Goal: Find contact information: Find contact information

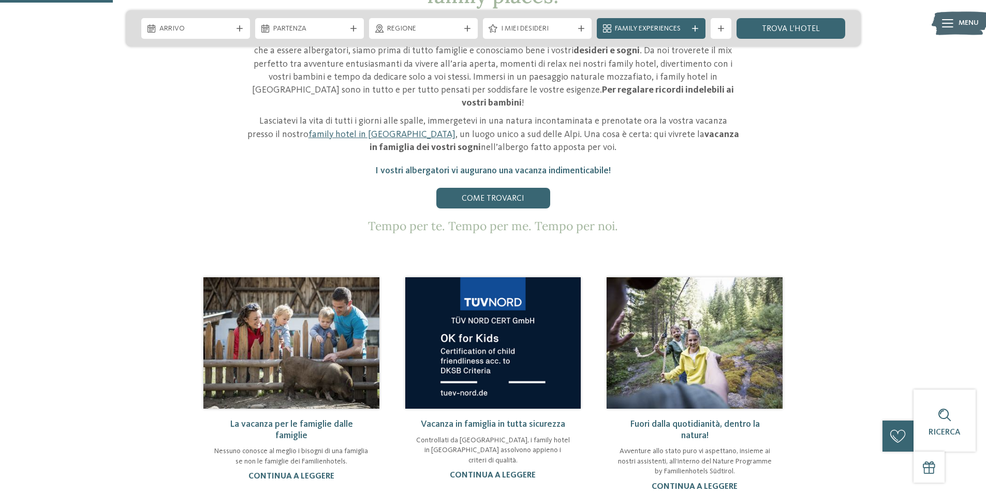
scroll to position [259, 0]
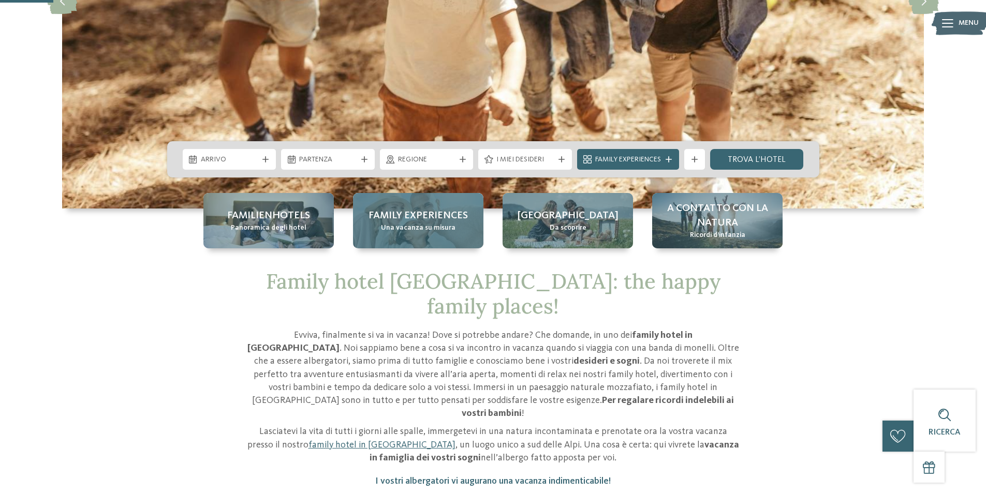
click at [422, 218] on span "Family experiences" at bounding box center [417, 215] width 99 height 14
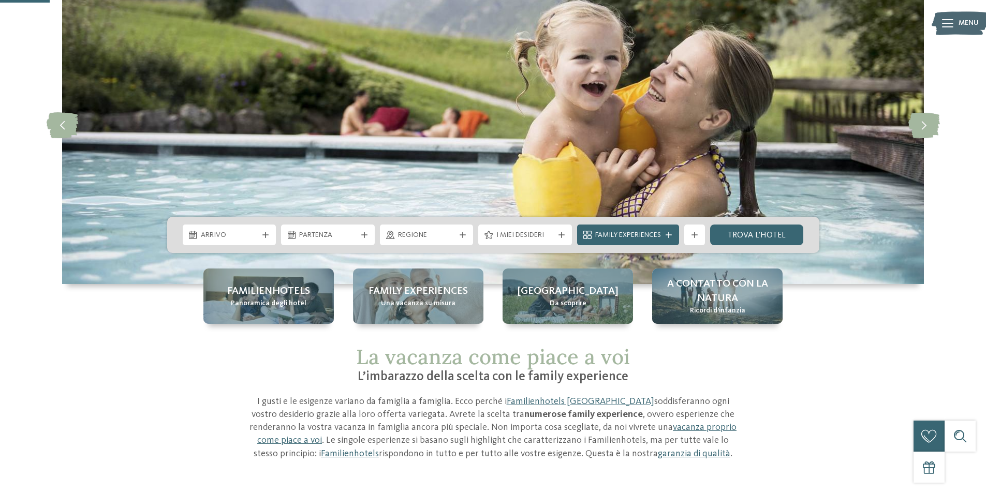
scroll to position [259, 0]
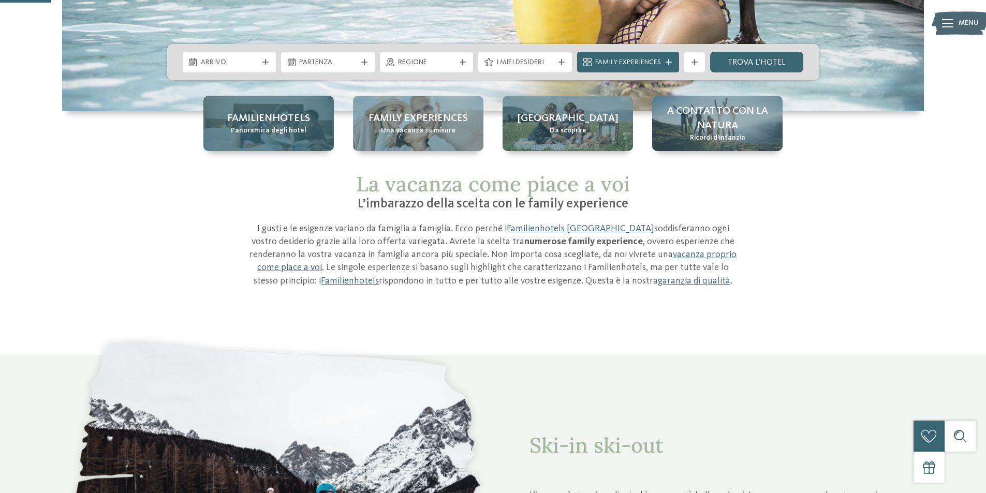
click at [271, 123] on span "Familienhotels" at bounding box center [268, 118] width 83 height 14
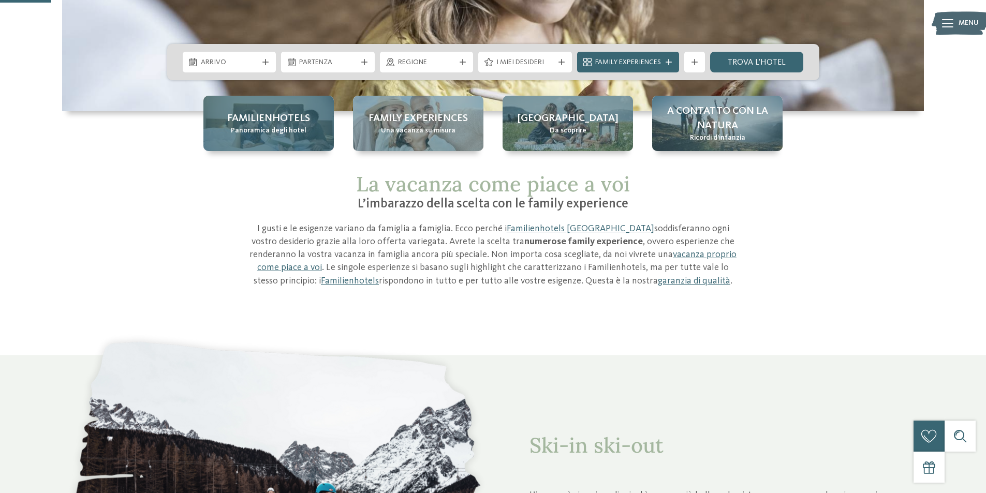
click at [282, 129] on span "Panoramica degli hotel" at bounding box center [269, 131] width 76 height 10
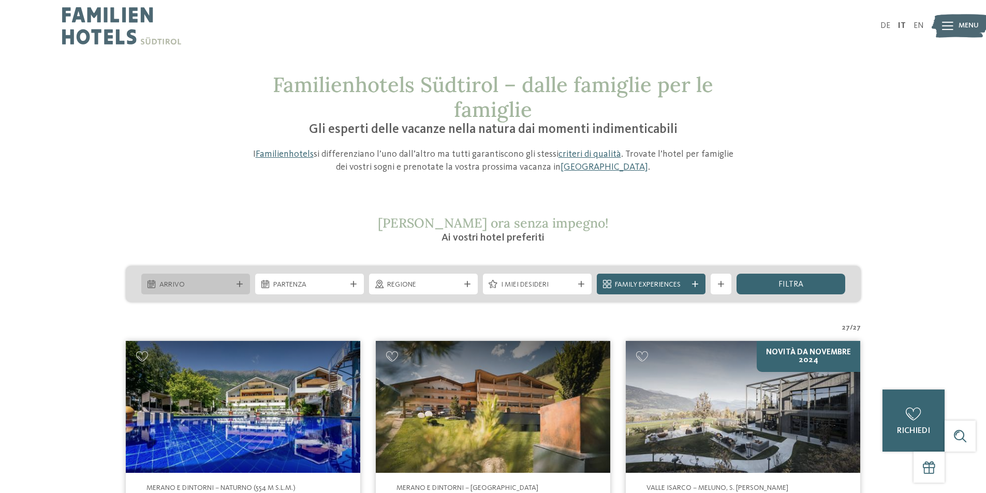
click at [243, 286] on div at bounding box center [239, 284] width 10 height 6
click at [413, 280] on span "Regione" at bounding box center [423, 285] width 72 height 10
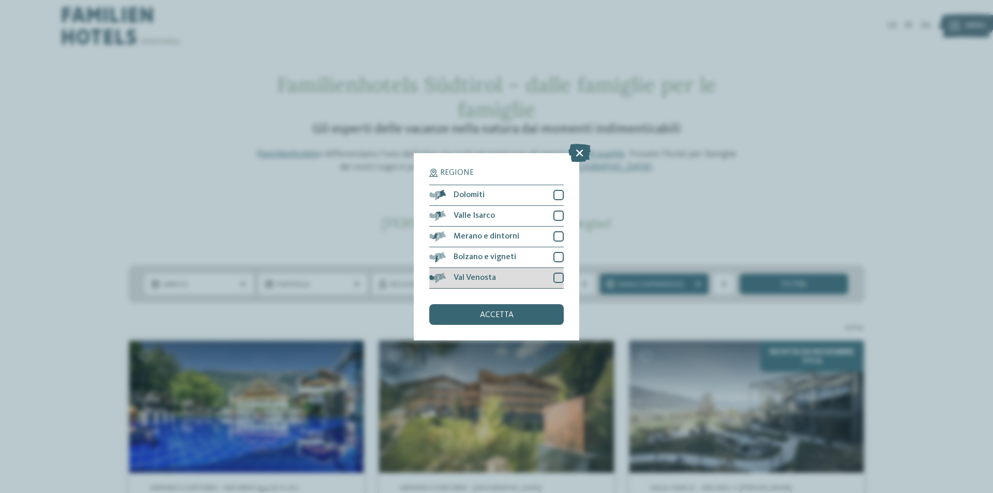
click at [551, 275] on div "Val Venosta" at bounding box center [496, 278] width 135 height 21
click at [558, 255] on div at bounding box center [559, 257] width 10 height 10
click at [560, 237] on div at bounding box center [559, 236] width 10 height 10
click at [562, 214] on div at bounding box center [559, 216] width 10 height 10
click at [557, 191] on div at bounding box center [559, 195] width 10 height 10
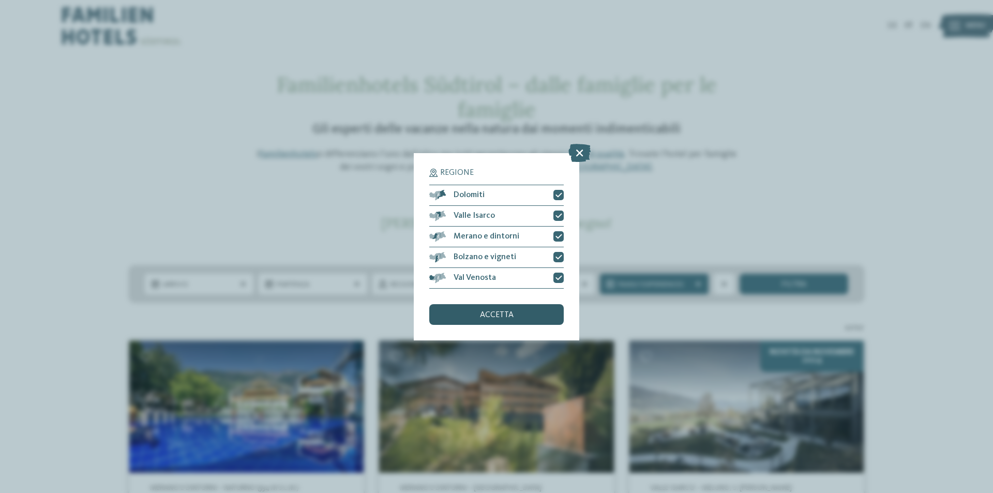
click at [516, 318] on div "accetta" at bounding box center [496, 314] width 135 height 21
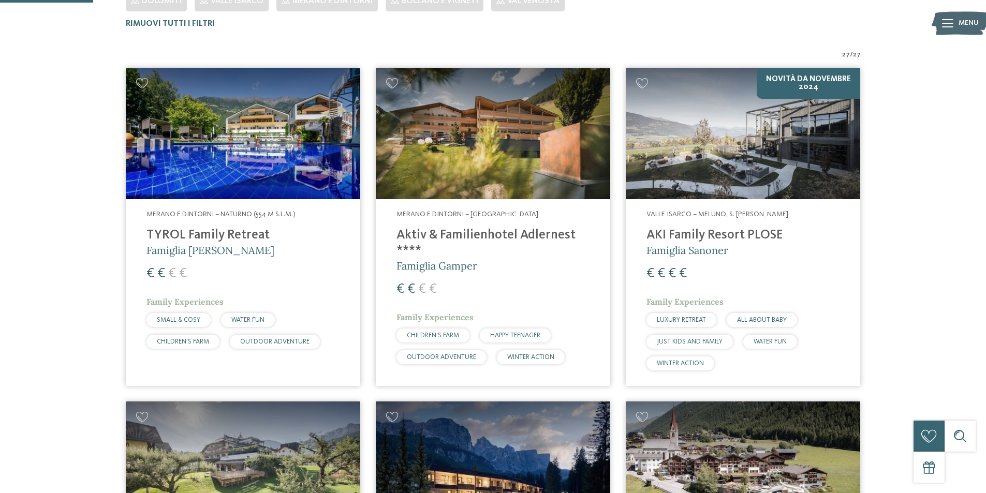
scroll to position [29, 0]
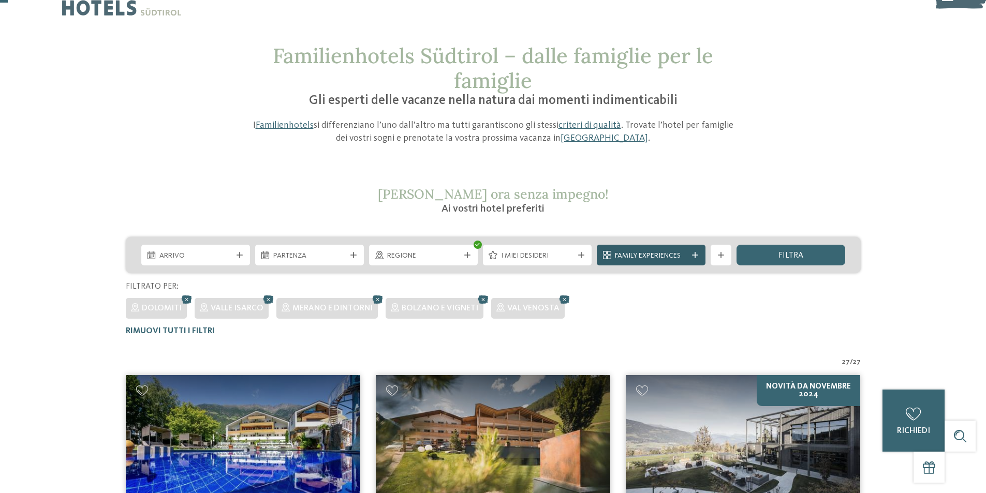
click at [692, 252] on icon at bounding box center [695, 255] width 6 height 6
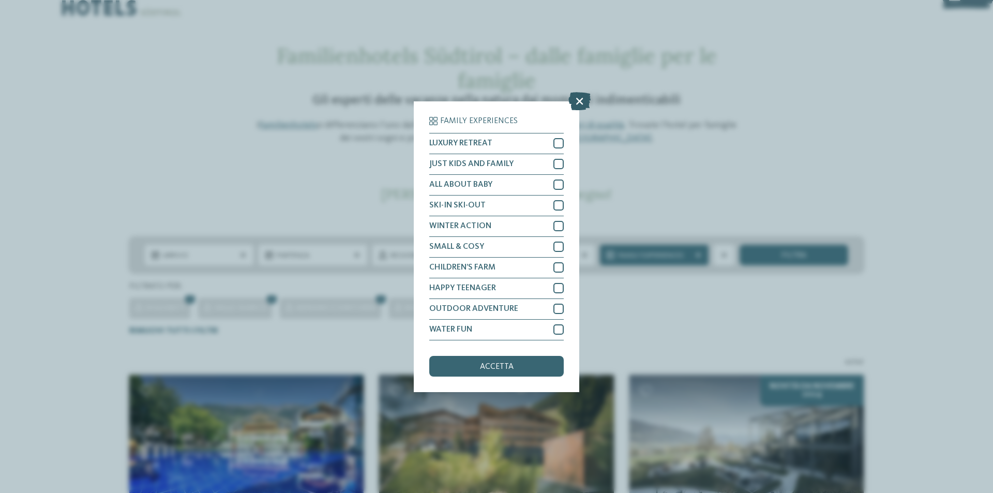
click at [581, 101] on icon at bounding box center [580, 101] width 22 height 18
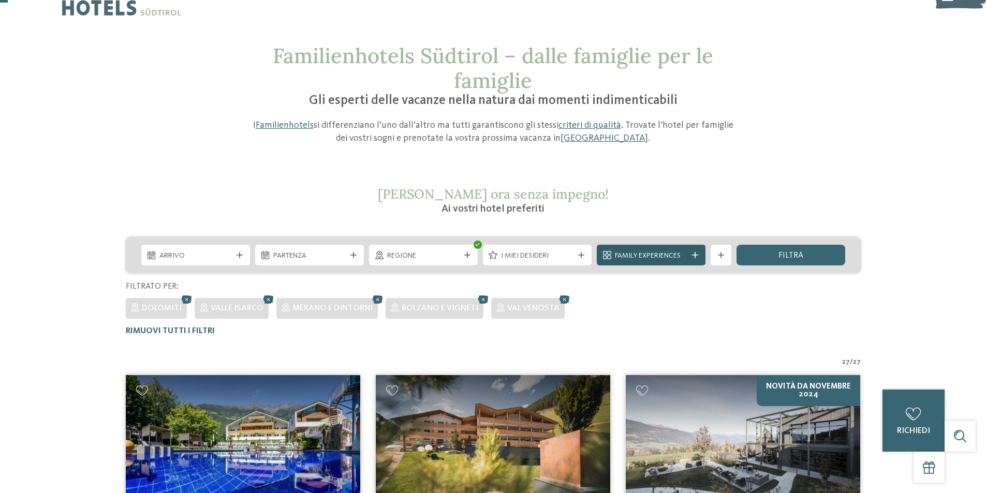
click at [690, 257] on div at bounding box center [695, 255] width 10 height 6
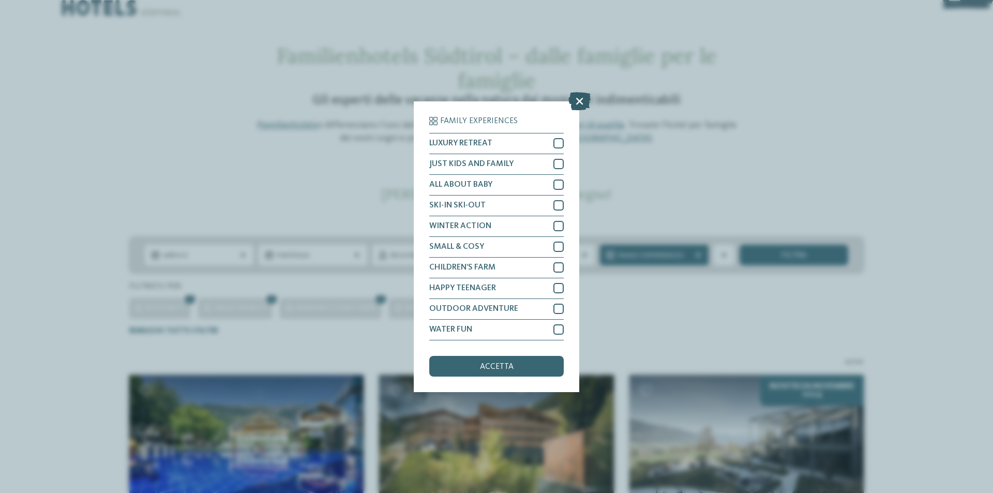
click at [577, 101] on icon at bounding box center [580, 101] width 22 height 18
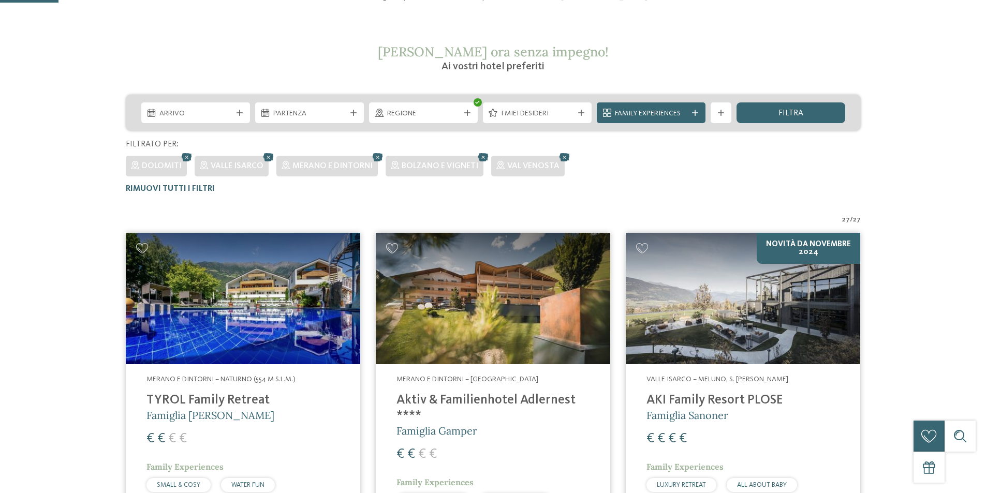
scroll to position [288, 0]
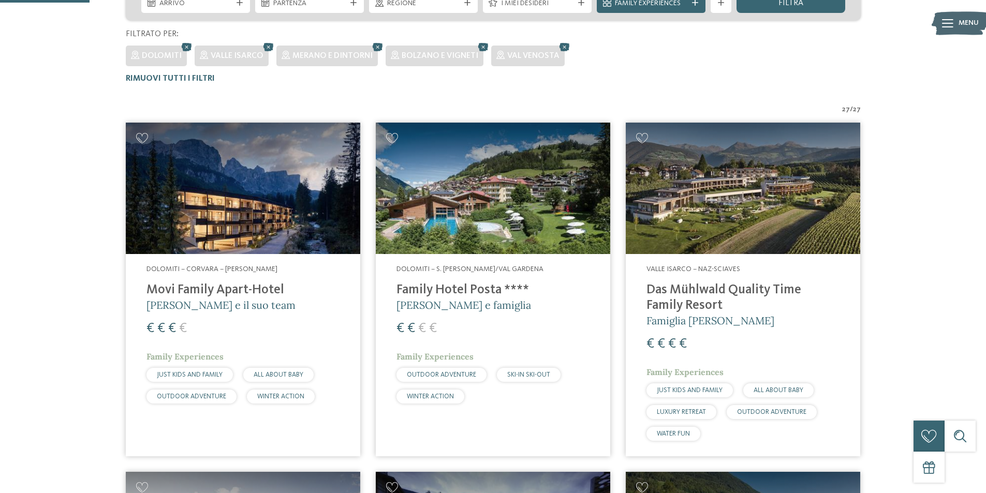
scroll to position [184, 0]
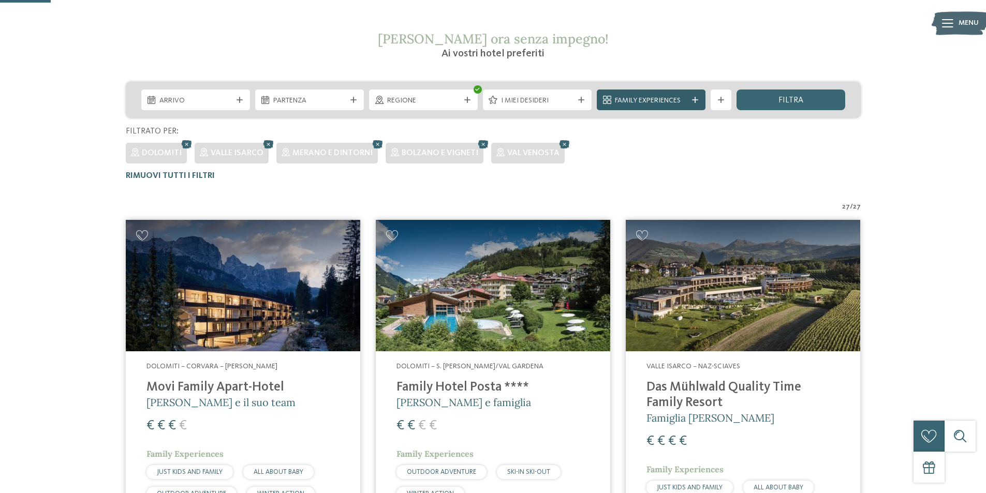
click at [686, 102] on span "Family Experiences" at bounding box center [651, 101] width 72 height 10
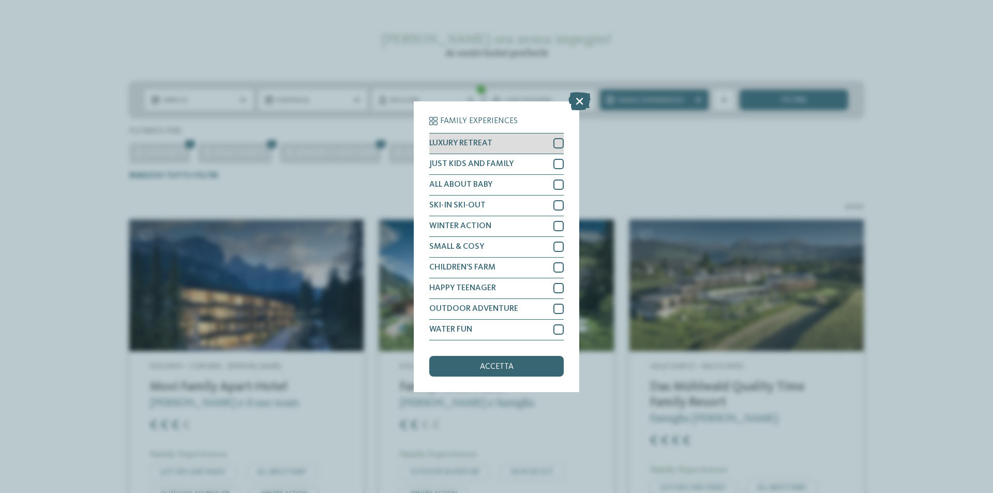
click at [554, 143] on div at bounding box center [559, 143] width 10 height 10
click at [562, 173] on div "JUST KIDS AND FAMILY" at bounding box center [496, 164] width 135 height 21
click at [561, 186] on div at bounding box center [559, 185] width 10 height 10
click at [560, 207] on div at bounding box center [559, 205] width 10 height 10
click at [554, 222] on div at bounding box center [559, 226] width 10 height 10
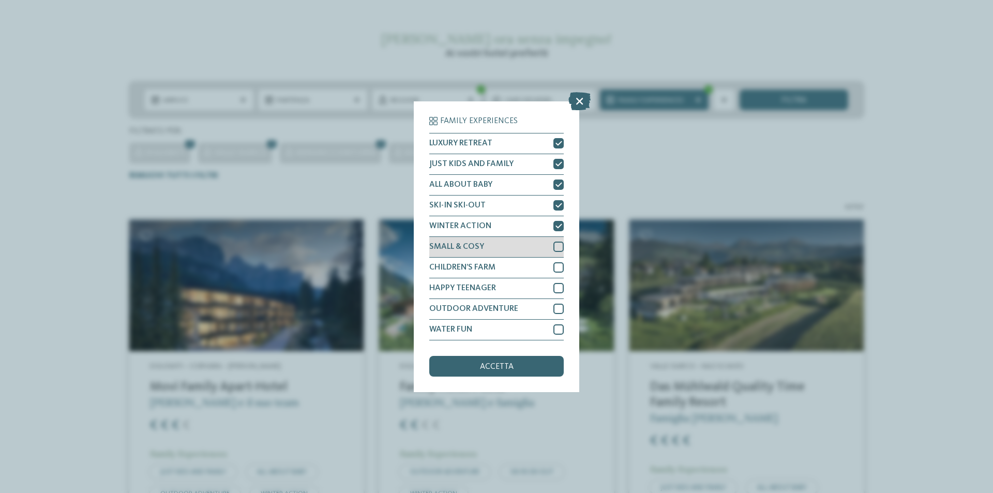
click at [557, 249] on div at bounding box center [559, 247] width 10 height 10
click at [559, 265] on div at bounding box center [559, 267] width 10 height 10
click at [558, 284] on div at bounding box center [559, 288] width 10 height 10
drag, startPoint x: 559, startPoint y: 307, endPoint x: 555, endPoint y: 318, distance: 12.1
click at [559, 307] on div at bounding box center [559, 309] width 10 height 10
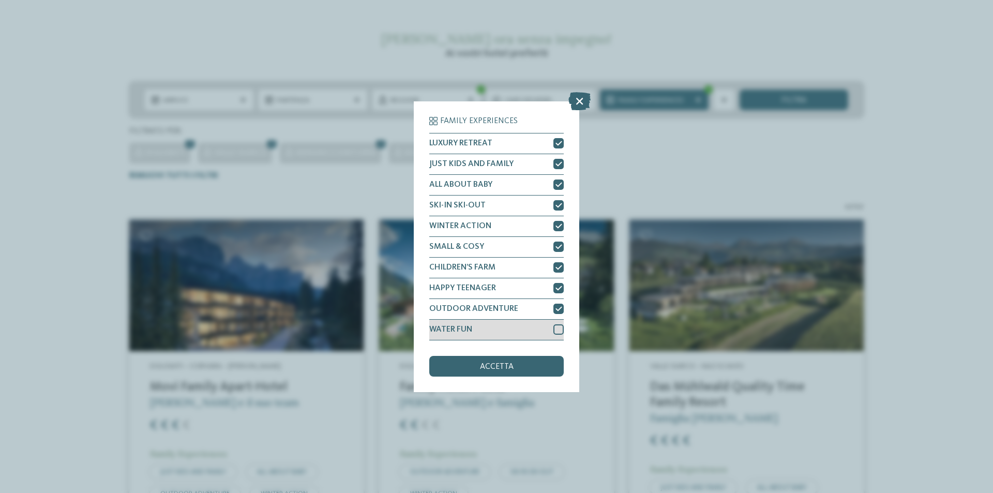
click at [555, 327] on div at bounding box center [559, 329] width 10 height 10
click at [515, 368] on div "accetta" at bounding box center [496, 366] width 135 height 21
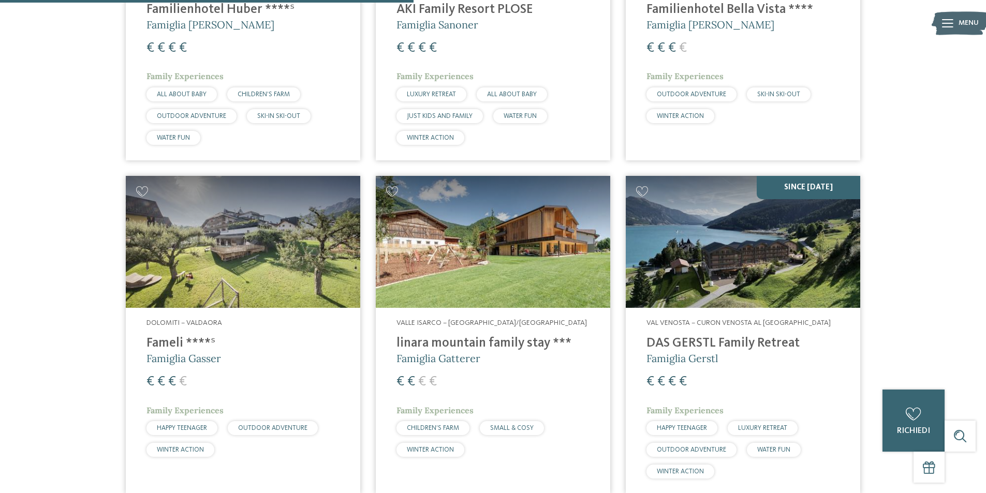
scroll to position [1607, 0]
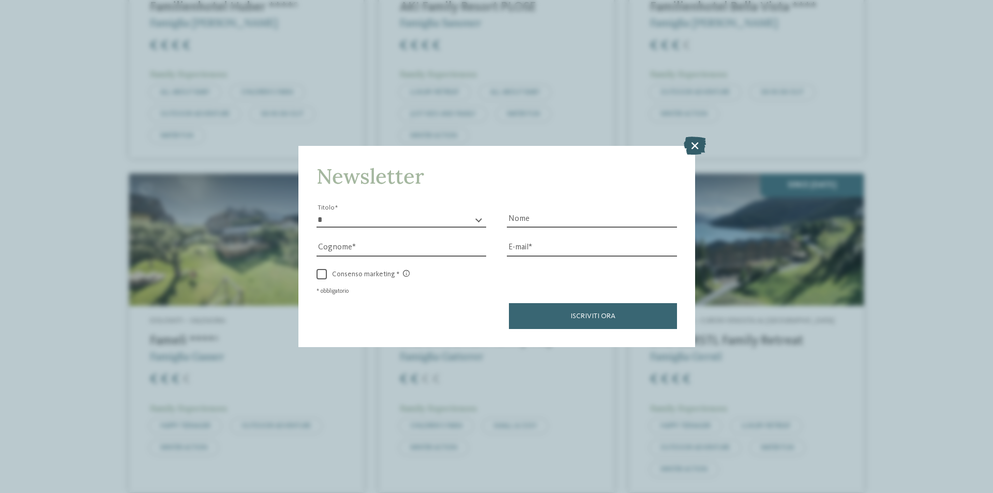
click at [702, 145] on icon at bounding box center [695, 146] width 22 height 18
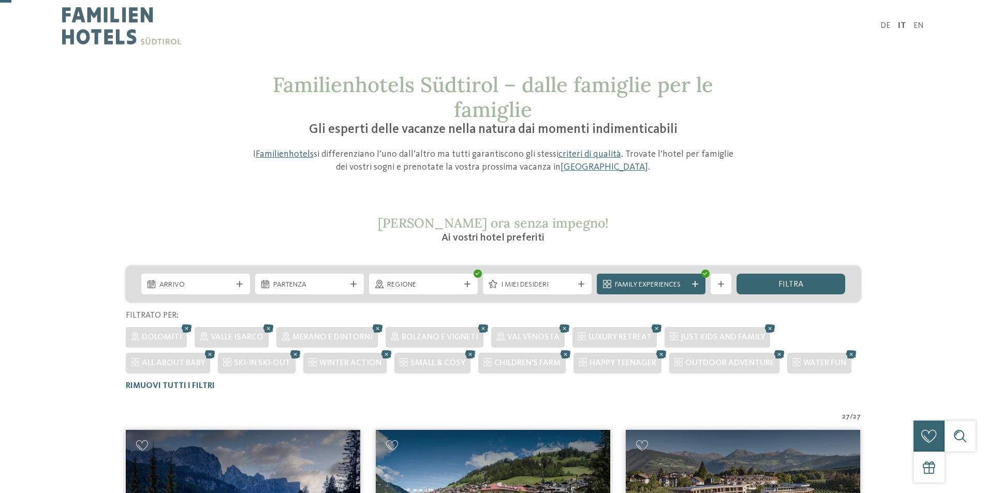
scroll to position [414, 0]
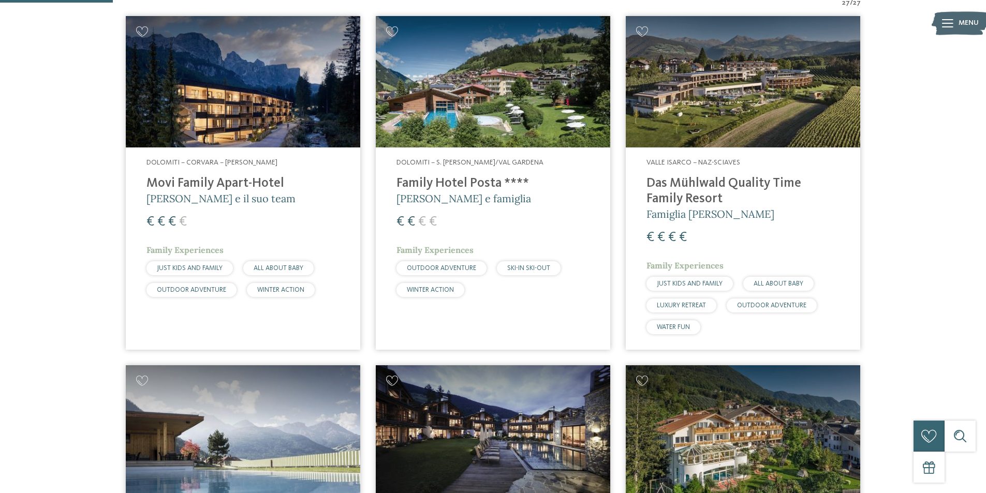
click at [689, 182] on h4 "Das Mühlwald Quality Time Family Resort" at bounding box center [742, 191] width 193 height 31
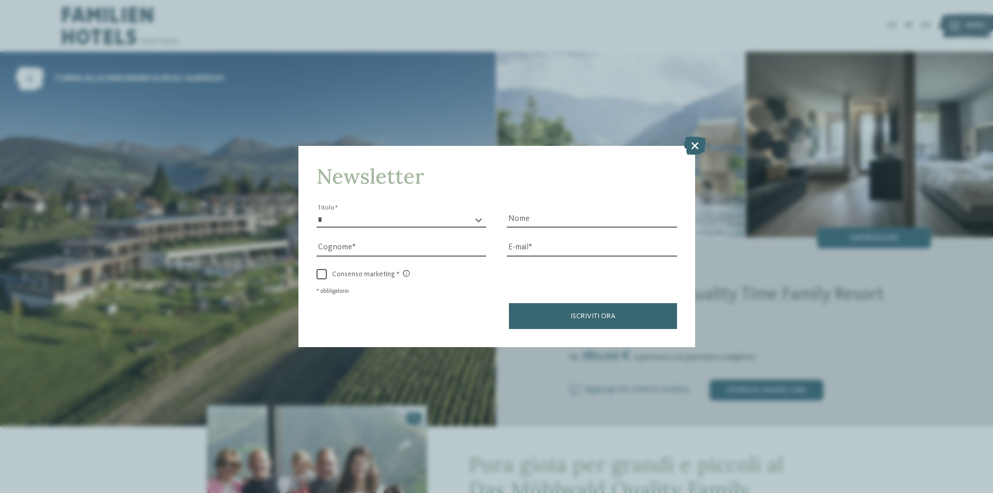
click at [690, 136] on div "Newsletter * ****** ******* ******** ****** Titolo Nome Cognome Fax" at bounding box center [496, 246] width 993 height 493
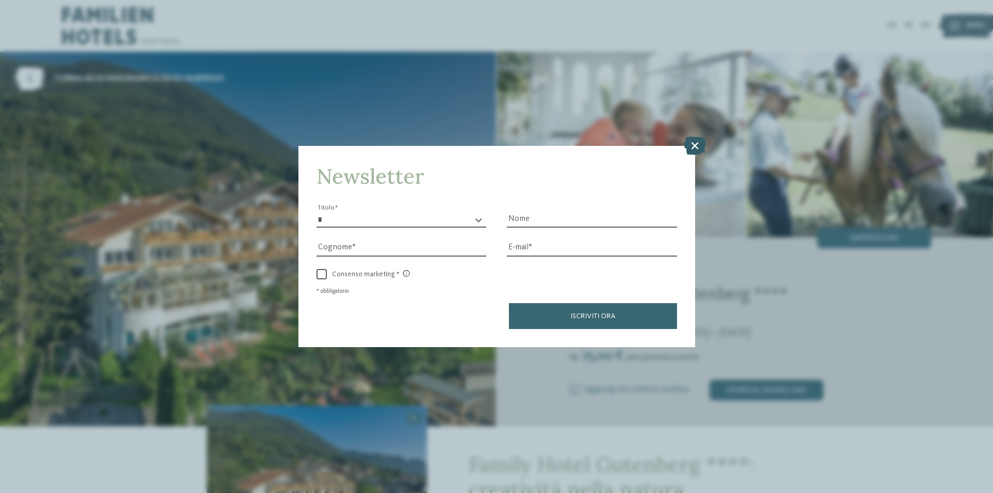
click at [694, 146] on icon at bounding box center [695, 146] width 22 height 18
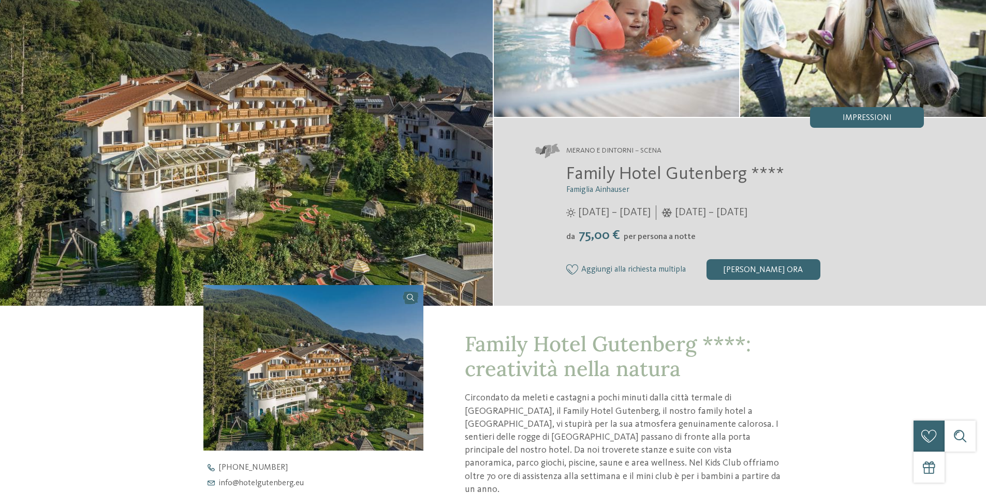
scroll to position [310, 0]
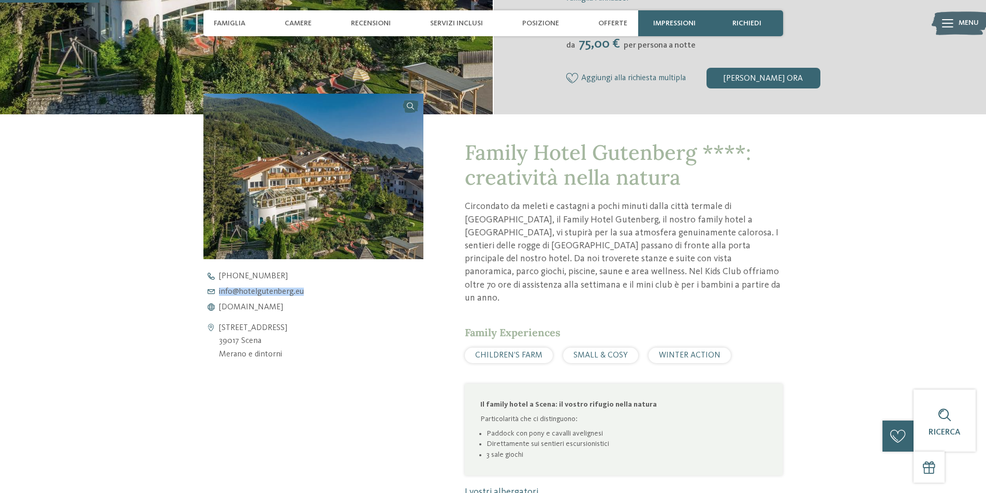
click at [217, 294] on div "+39 0473 945 950 info@ no-spam. hotelgutenberg. no-spam. eu www.hotelgutenberg.…" at bounding box center [322, 291] width 238 height 39
copy link "info@ no-spam. hotelgutenberg. no-spam. eu"
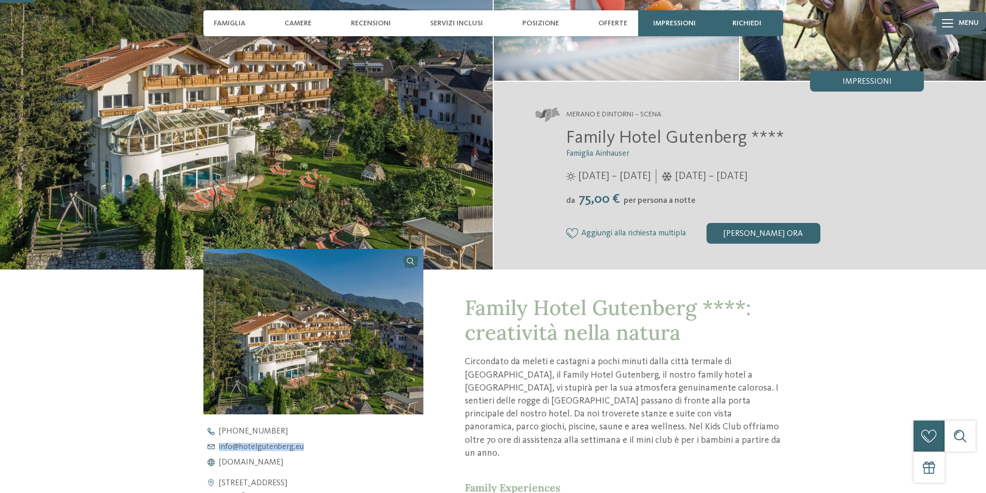
scroll to position [0, 0]
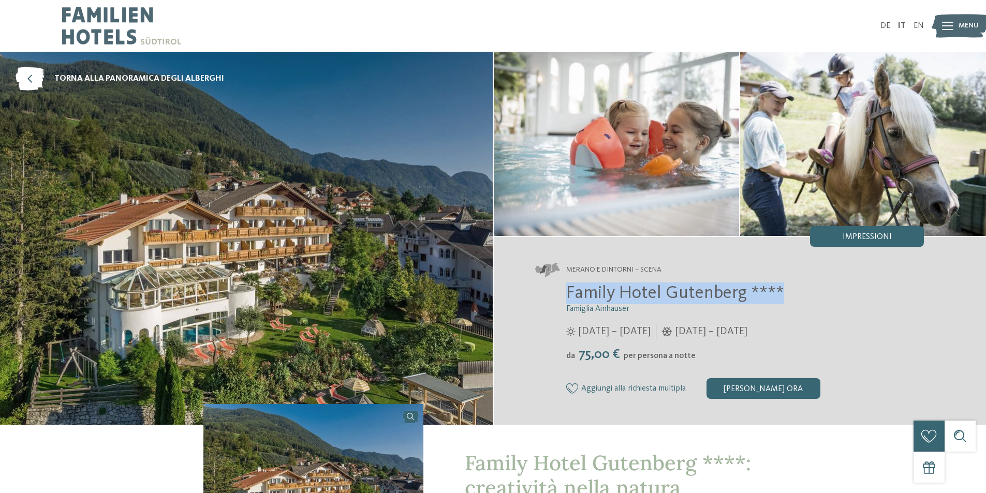
drag, startPoint x: 568, startPoint y: 291, endPoint x: 797, endPoint y: 284, distance: 228.8
click at [797, 284] on div "Family Hotel Gutenberg **** Famiglia Ainhauser 04/04/2025 – 09/11/2025 da" at bounding box center [729, 340] width 389 height 116
copy span "Family Hotel Gutenberg ****"
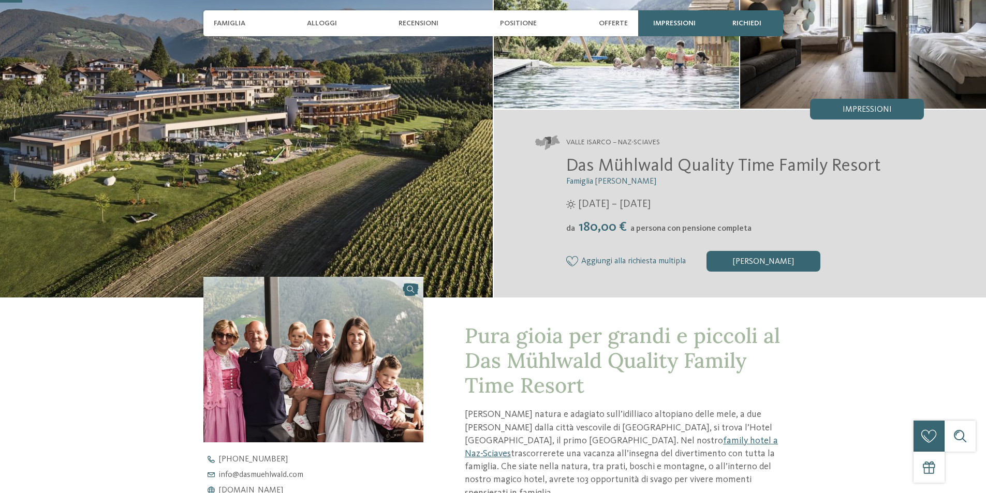
scroll to position [259, 0]
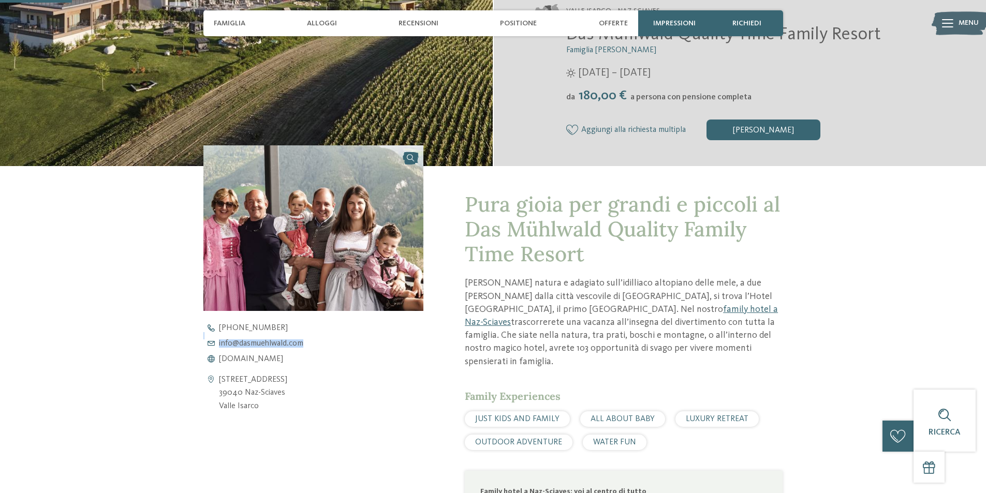
drag, startPoint x: 225, startPoint y: 338, endPoint x: 307, endPoint y: 346, distance: 83.1
click at [307, 346] on div "[PHONE_NUMBER] info@ no-spam. [GEOGRAPHIC_DATA]. no-spam. com [DOMAIN_NAME]" at bounding box center [322, 343] width 238 height 39
copy div "info@ no-spam. [GEOGRAPHIC_DATA]. no-spam. com"
